Goal: Check status

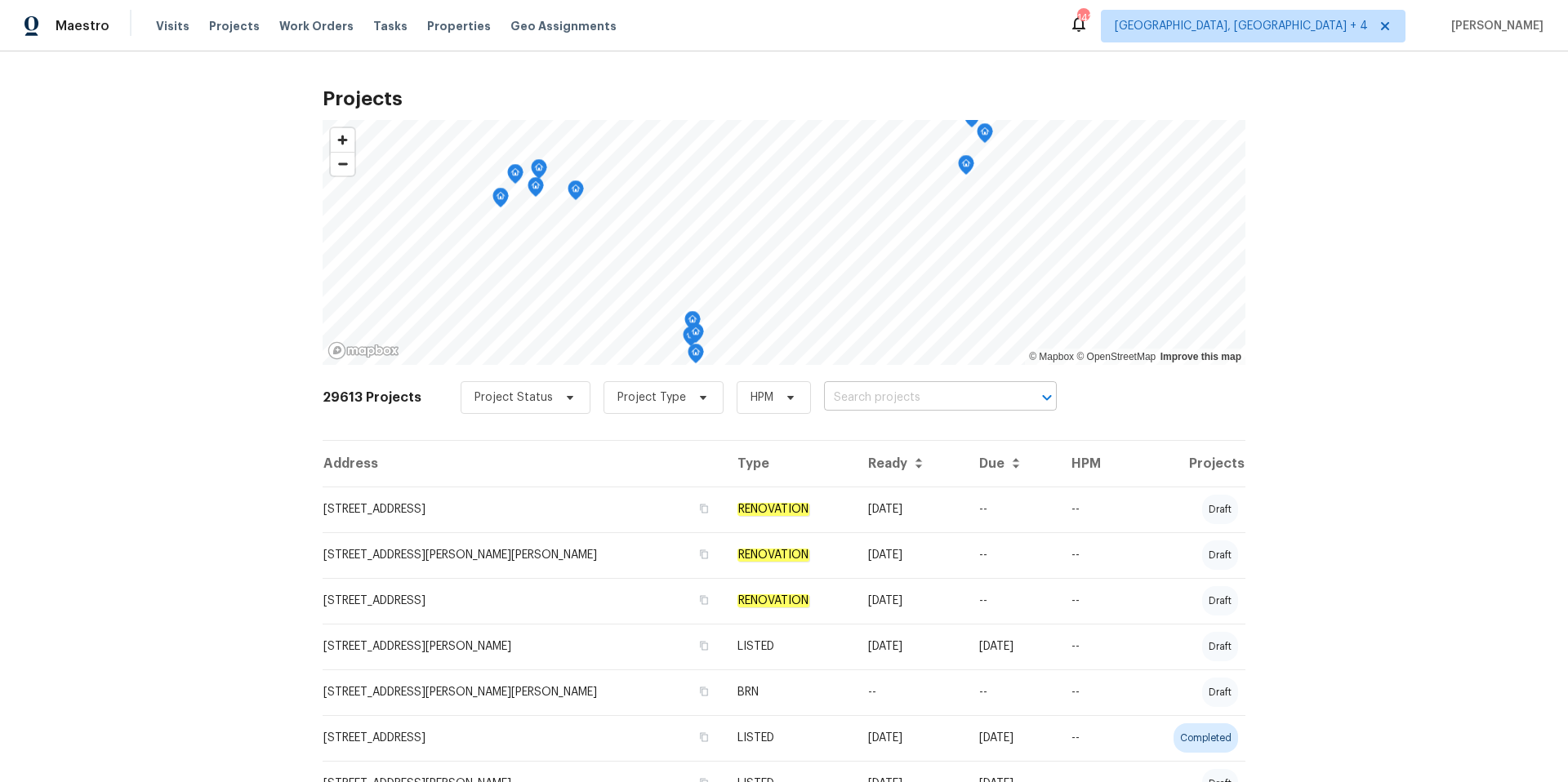
click at [878, 397] on input "text" at bounding box center [917, 398] width 187 height 25
paste input "31X8FN6P92QJ0"
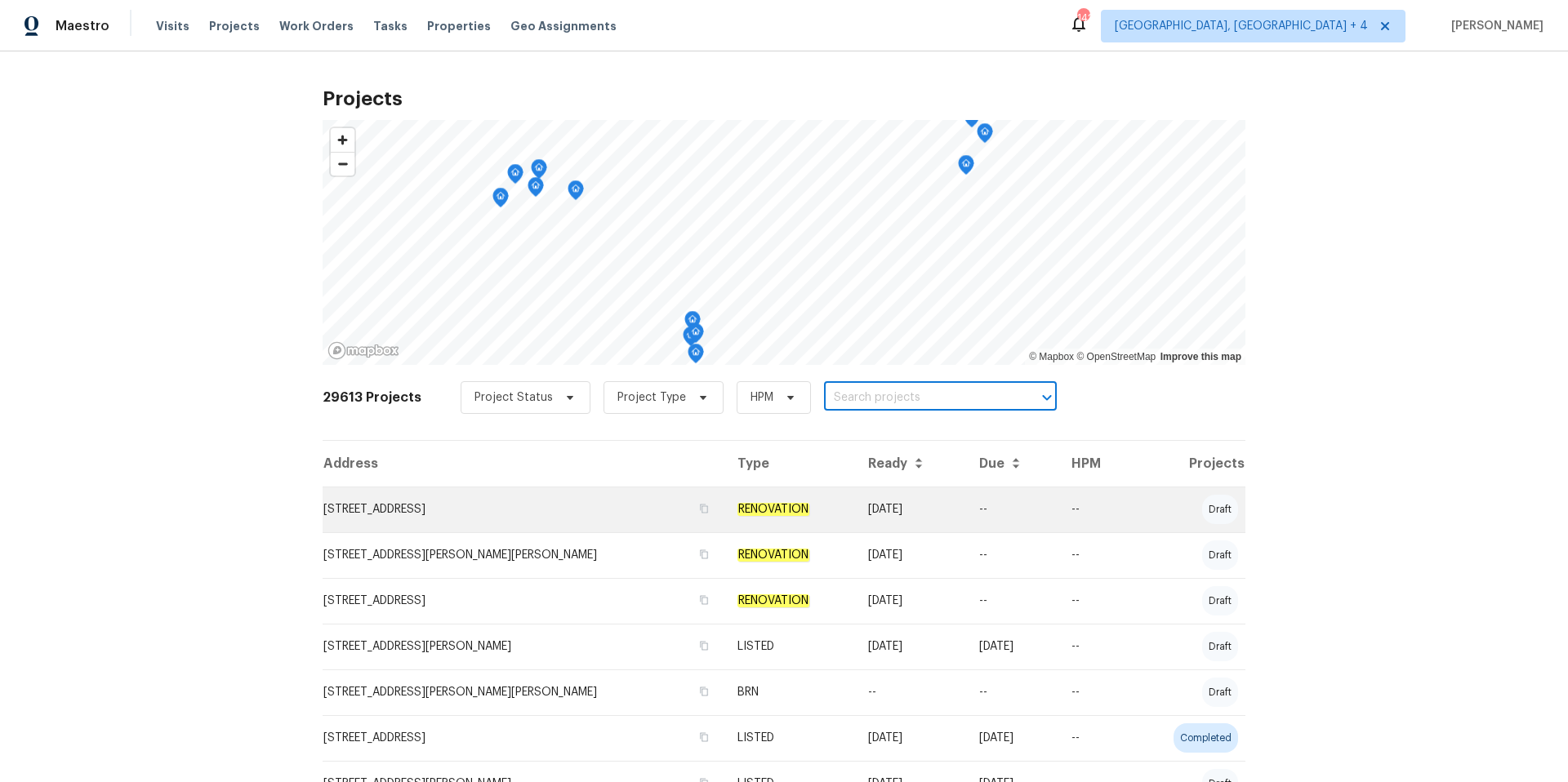
type input "31X8FN6P92QJ0"
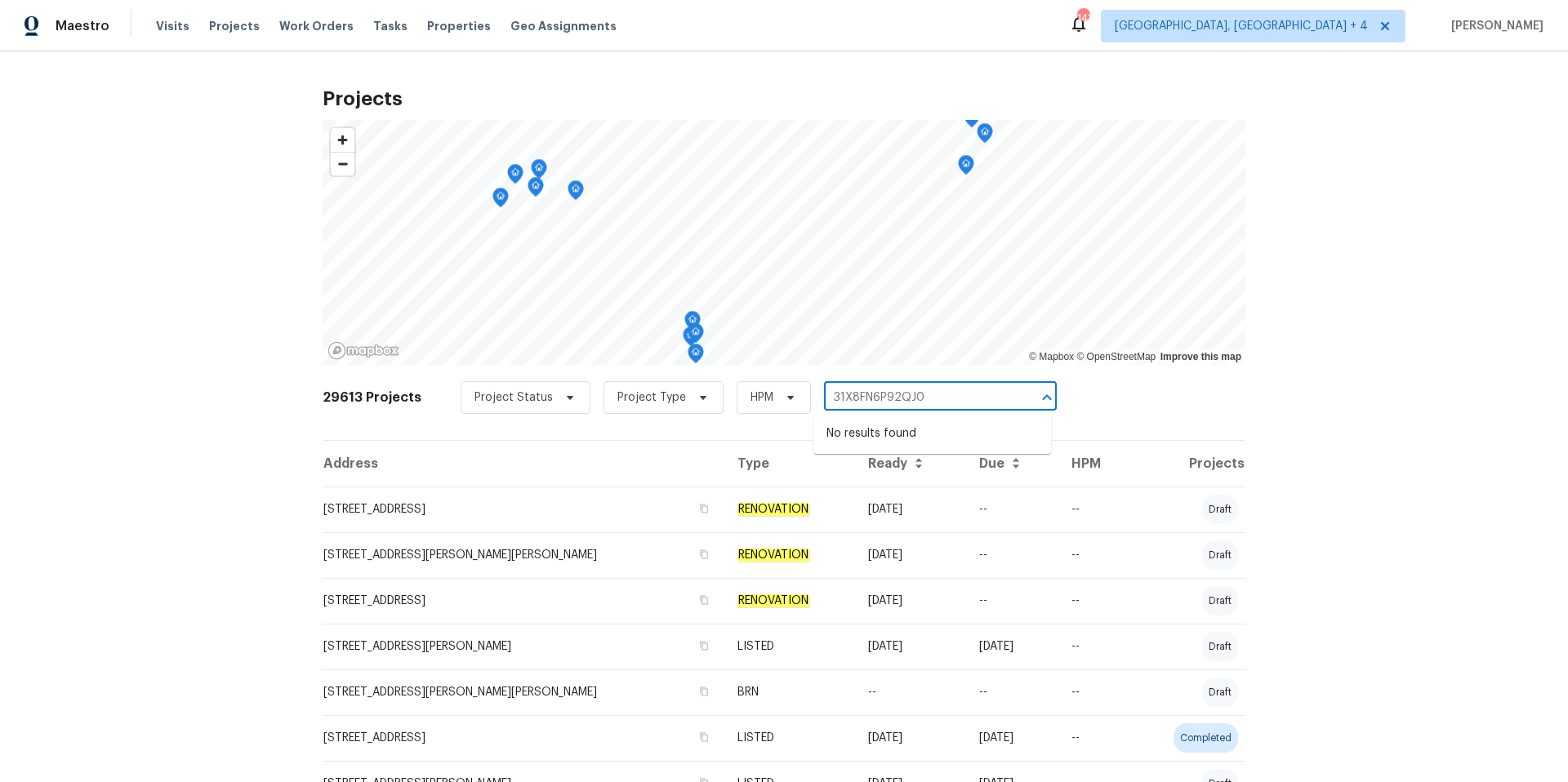
click at [943, 406] on input "31X8FN6P92QJ0" at bounding box center [917, 398] width 187 height 25
drag, startPoint x: 934, startPoint y: 398, endPoint x: 807, endPoint y: 386, distance: 127.6
click at [807, 386] on div "Project Status Project Type HPM 31X8FN6P92QJ0 ​" at bounding box center [759, 397] width 596 height 33
click at [885, 397] on input "text" at bounding box center [917, 398] width 187 height 25
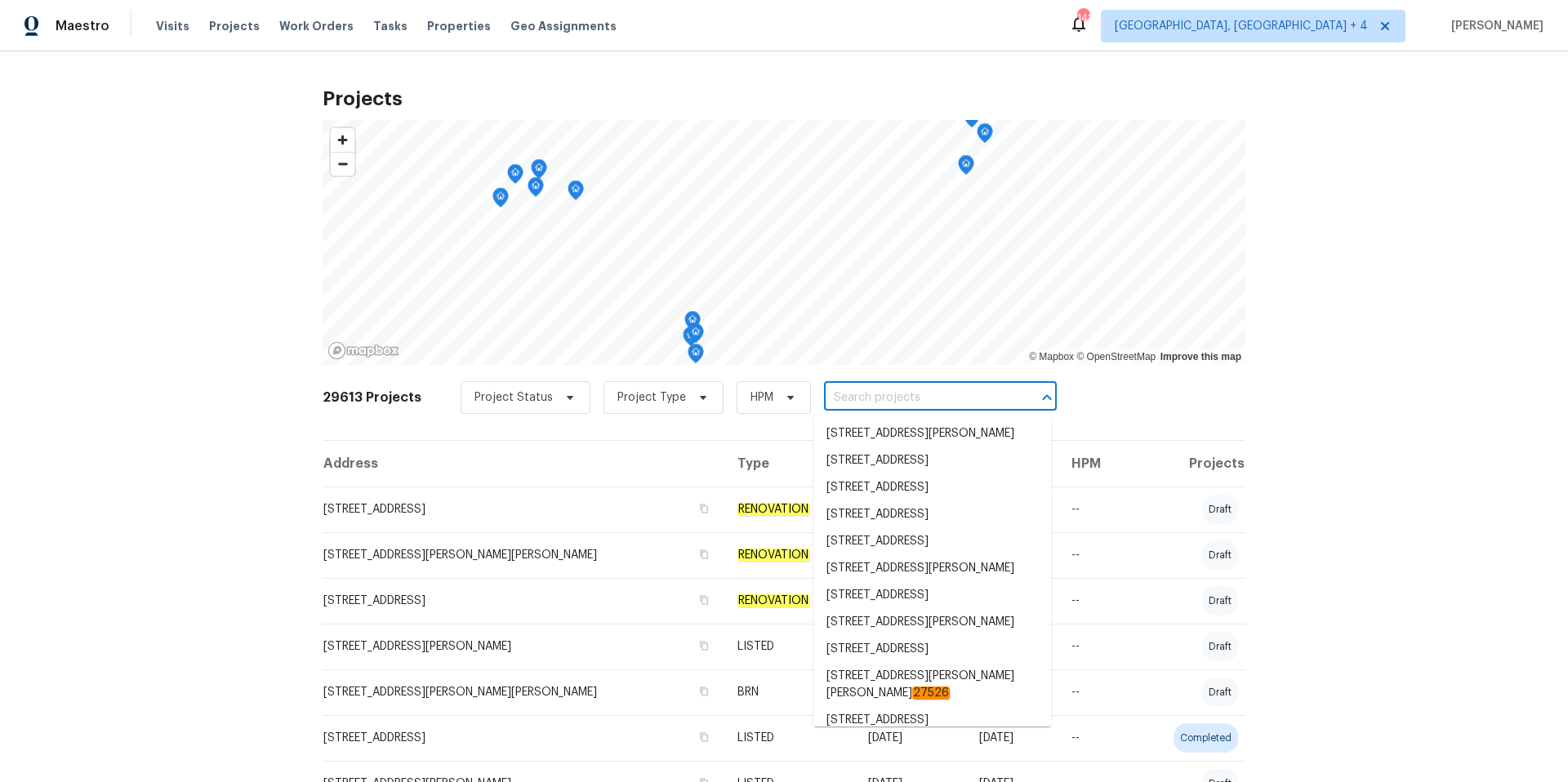
paste input "[STREET_ADDRESS]"
type input "[STREET_ADDRESS]"
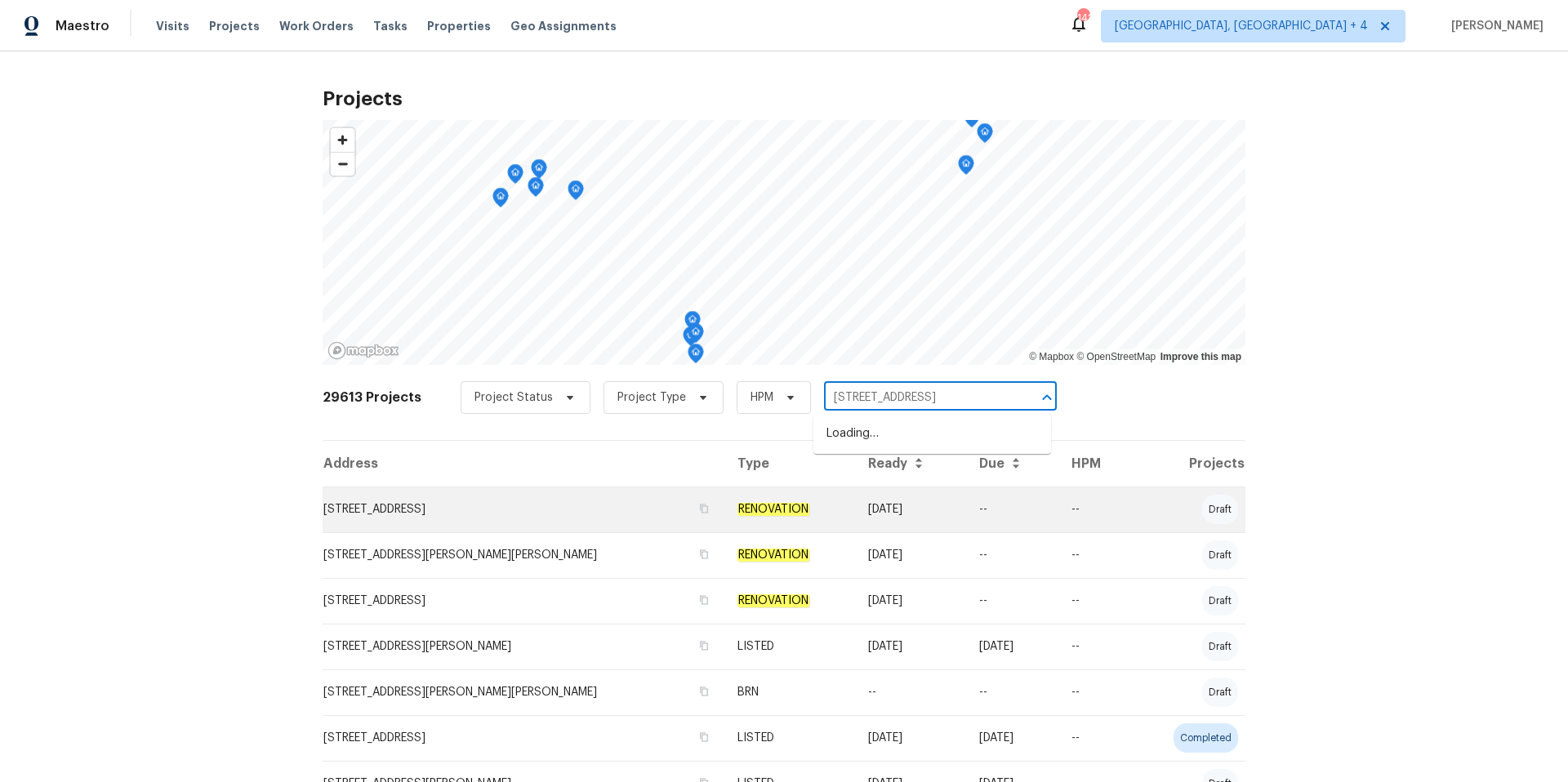
scroll to position [0, 1]
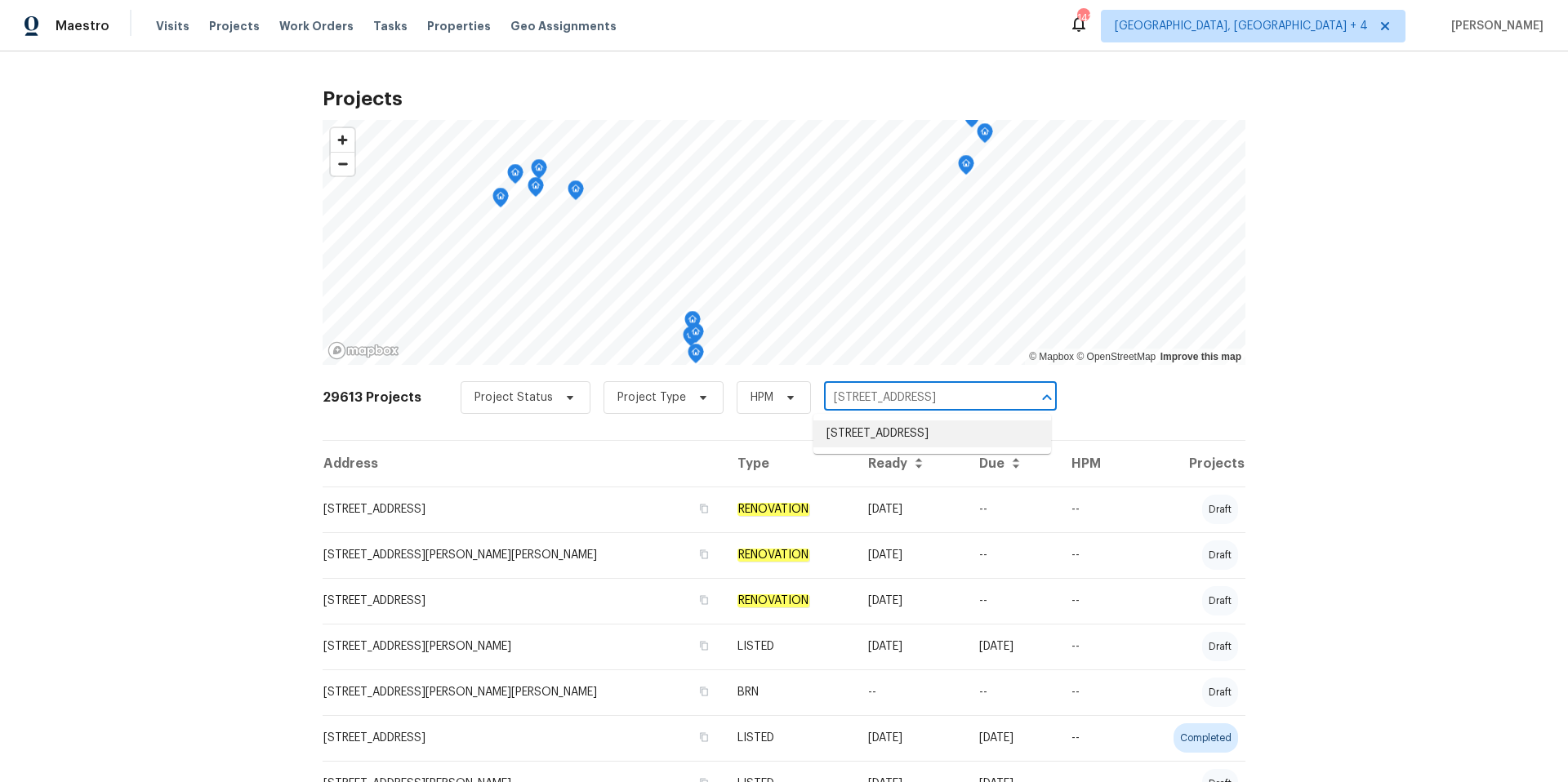
click at [924, 435] on li "[STREET_ADDRESS]" at bounding box center [932, 435] width 237 height 27
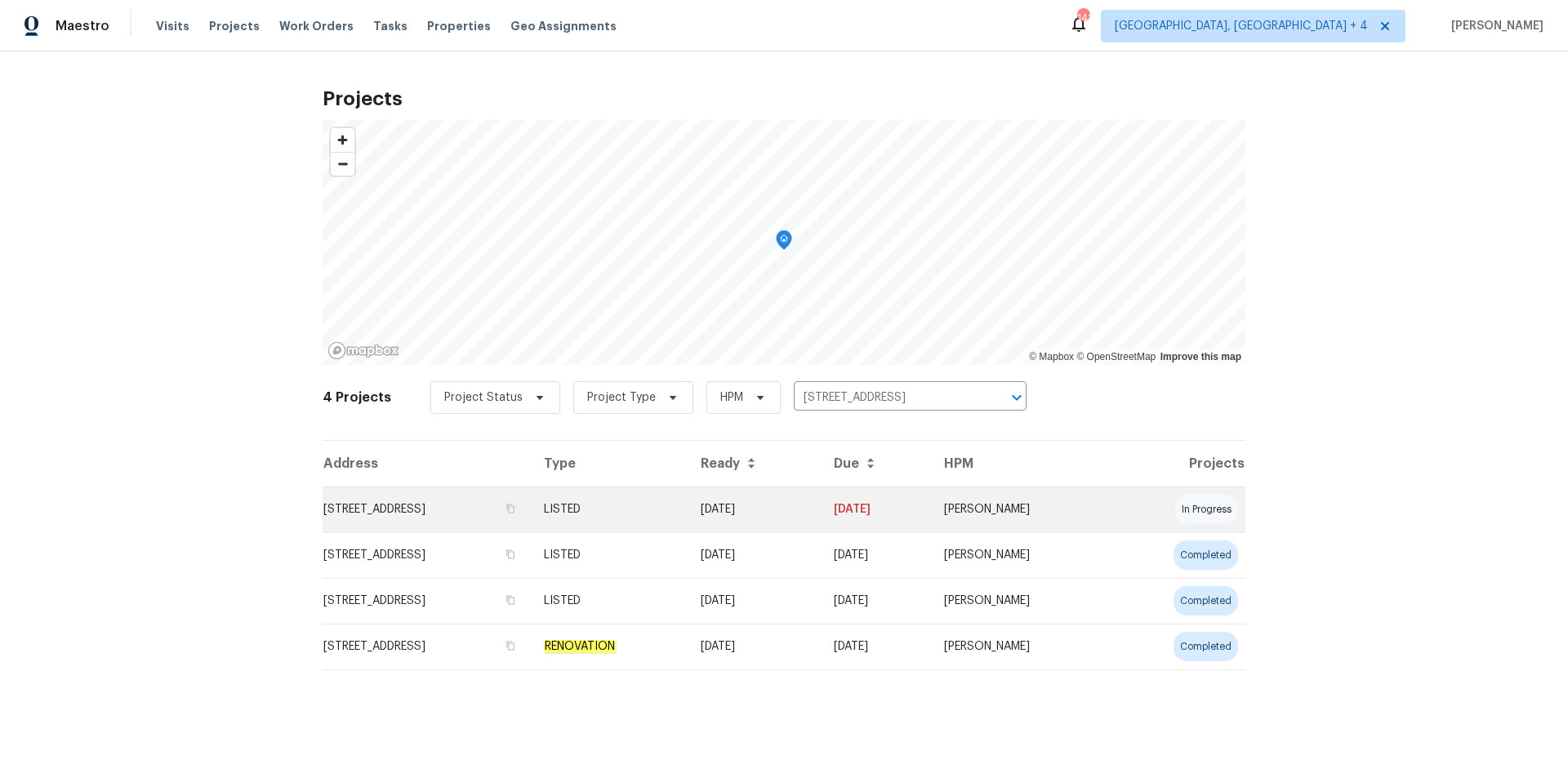
click at [388, 506] on td "[STREET_ADDRESS]" at bounding box center [426, 509] width 208 height 45
